Goal: Task Accomplishment & Management: Manage account settings

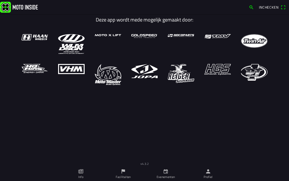
click at [166, 172] on icon "calendar" at bounding box center [166, 172] width 6 height 6
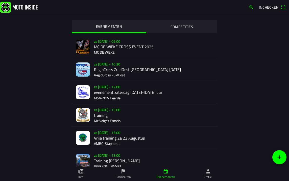
click at [210, 175] on ion-label "Profiel" at bounding box center [208, 177] width 9 height 5
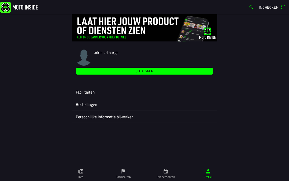
click at [87, 90] on ion-label "Faciliteiten" at bounding box center [144, 92] width 137 height 6
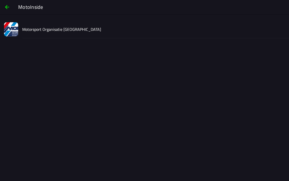
click at [0, 0] on slot "Motorsport Organisatie [GEOGRAPHIC_DATA]" at bounding box center [0, 0] width 0 height 0
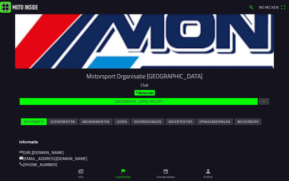
click at [262, 102] on span "button" at bounding box center [264, 101] width 5 height 7
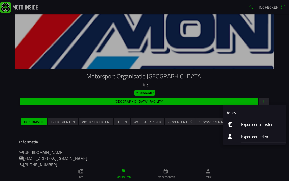
click at [253, 125] on ion-label "Exporteer transfers" at bounding box center [261, 124] width 41 height 6
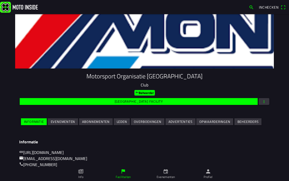
click at [261, 101] on ion-backdrop at bounding box center [144, 90] width 289 height 181
click at [262, 102] on span "button" at bounding box center [264, 101] width 5 height 7
click at [139, 167] on ion-backdrop at bounding box center [144, 90] width 289 height 181
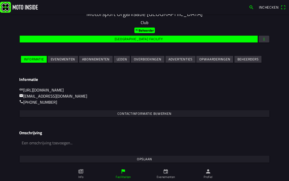
scroll to position [63, 0]
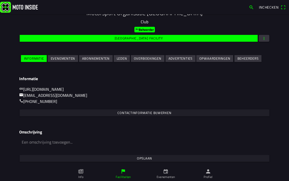
click at [0, 0] on slot "Opslaan" at bounding box center [0, 0] width 0 height 0
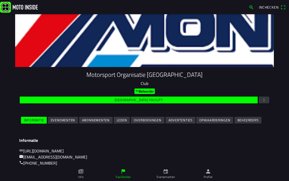
scroll to position [0, 0]
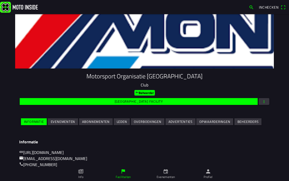
click at [0, 0] on slot "Evenementen" at bounding box center [0, 0] width 0 height 0
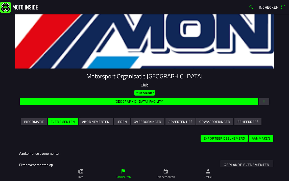
click at [0, 0] on slot "Informatie" at bounding box center [0, 0] width 0 height 0
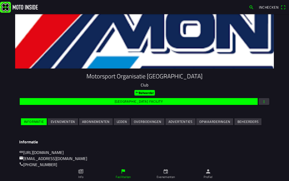
click at [0, 0] on slot "Evenementen" at bounding box center [0, 0] width 0 height 0
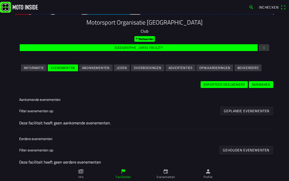
scroll to position [57, 0]
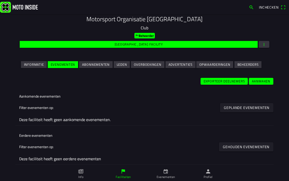
click at [0, 0] on slot "Gehouden evenementen" at bounding box center [0, 0] width 0 height 0
click at [163, 123] on ion-backdrop at bounding box center [144, 90] width 289 height 181
click at [0, 0] on slot "Exporteer deelnemers" at bounding box center [0, 0] width 0 height 0
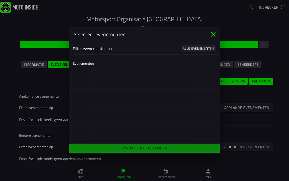
click at [0, 0] on slot "Alle evenementen" at bounding box center [0, 0] width 0 height 0
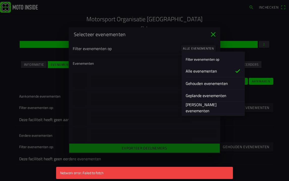
click at [0, 0] on slot "Gehouden evenementen" at bounding box center [0, 0] width 0 height 0
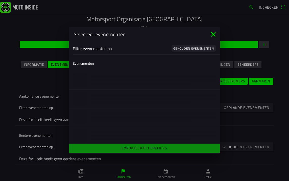
click at [83, 64] on ion-label "Evenementen" at bounding box center [83, 63] width 21 height 5
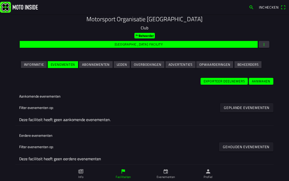
click at [268, 60] on ion-backdrop at bounding box center [144, 90] width 289 height 181
click at [0, 0] on slot "Informatie" at bounding box center [0, 0] width 0 height 0
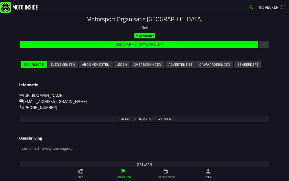
click at [262, 45] on span "button" at bounding box center [264, 44] width 5 height 7
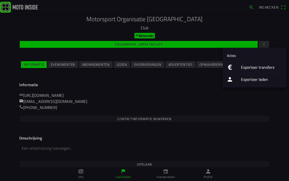
click at [243, 67] on ion-label "Exporteer transfers" at bounding box center [261, 67] width 41 height 6
click at [243, 67] on ion-list "Acties Exporteer transfers Exporteer leden" at bounding box center [254, 68] width 63 height 40
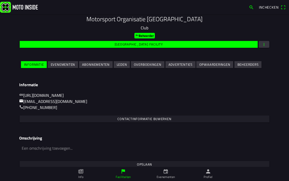
click at [198, 90] on ion-backdrop at bounding box center [144, 90] width 289 height 181
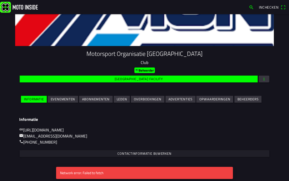
scroll to position [0, 0]
